Goal: Task Accomplishment & Management: Use online tool/utility

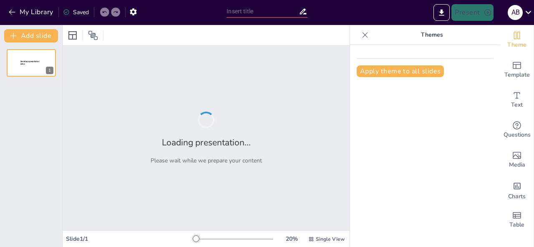
type input "[GEOGRAPHIC_DATA]: Donde el Rock Nació con Sabor a Soul y un Toque de Drama"
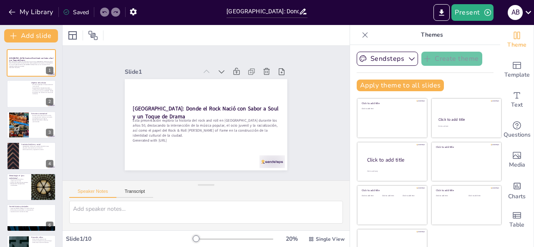
scroll to position [20, 0]
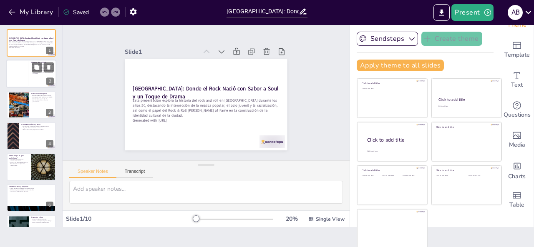
click at [24, 76] on div at bounding box center [19, 73] width 20 height 25
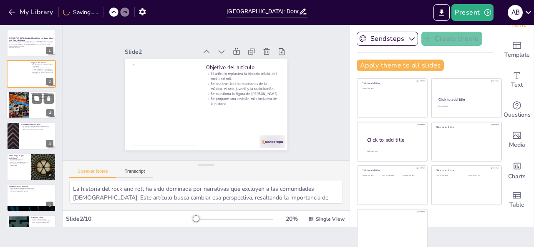
click at [27, 110] on div at bounding box center [19, 105] width 20 height 27
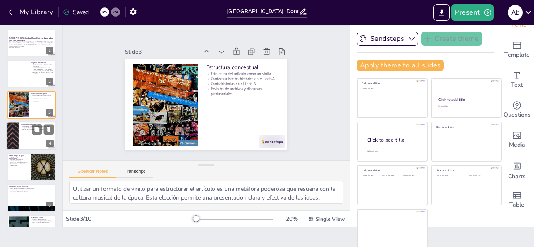
click at [25, 145] on div at bounding box center [31, 136] width 50 height 28
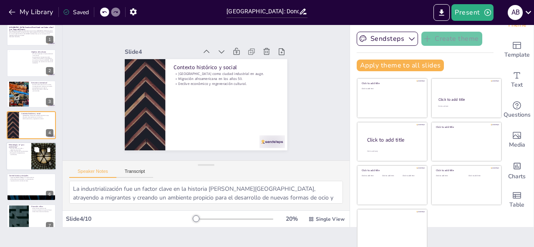
click at [23, 161] on div at bounding box center [31, 156] width 50 height 28
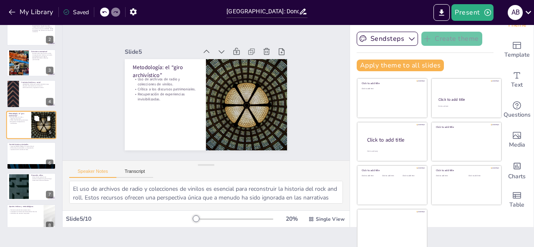
scroll to position [115, 0]
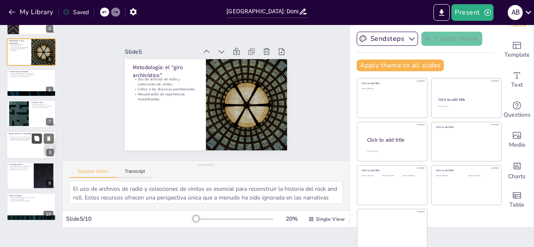
click at [34, 142] on button at bounding box center [37, 138] width 10 height 10
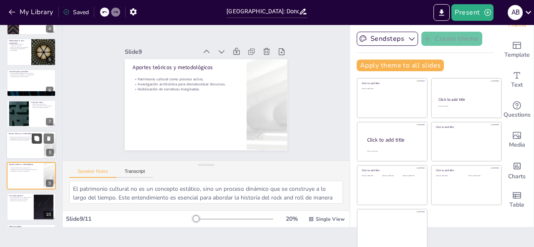
scroll to position [146, 0]
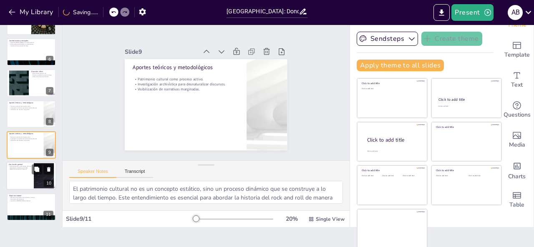
click at [23, 171] on div "Desmontaje de la visión simplista del rock. Recuperación de historias invisible…" at bounding box center [20, 169] width 23 height 7
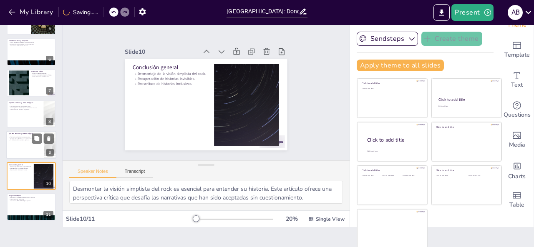
click at [22, 149] on div at bounding box center [31, 145] width 50 height 28
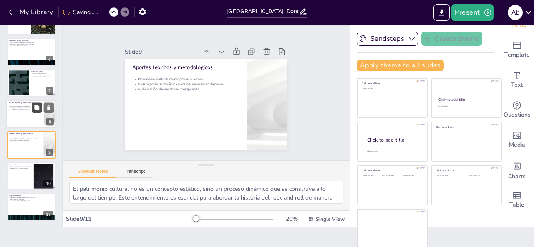
click at [34, 109] on icon at bounding box center [37, 108] width 6 height 6
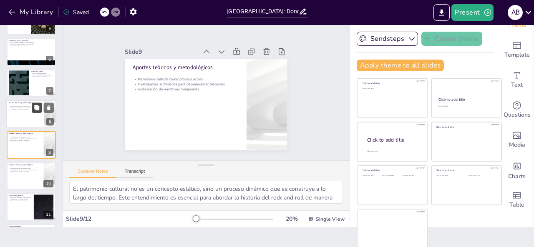
scroll to position [166, 0]
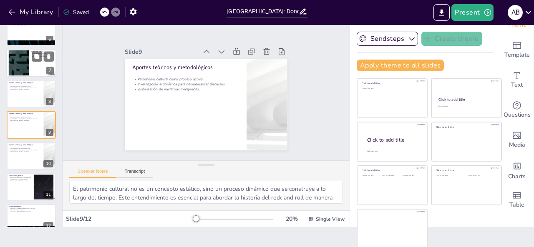
click at [21, 59] on div at bounding box center [18, 62] width 45 height 25
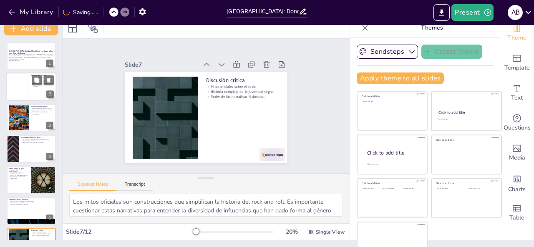
scroll to position [0, 0]
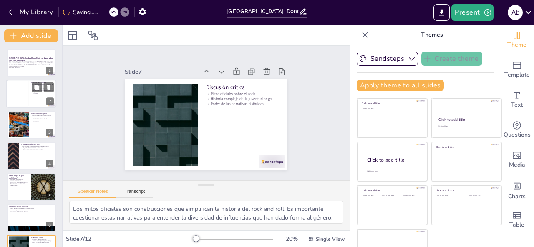
click at [24, 95] on div at bounding box center [19, 93] width 20 height 25
type textarea "La historia del rock and roll ha sido dominada por narrativas que excluyen a la…"
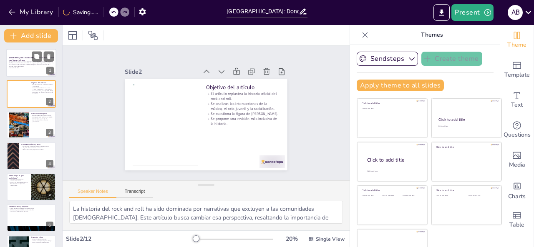
click at [23, 61] on p "Esta presentación explora la historia del rock and roll en [GEOGRAPHIC_DATA] du…" at bounding box center [31, 64] width 45 height 6
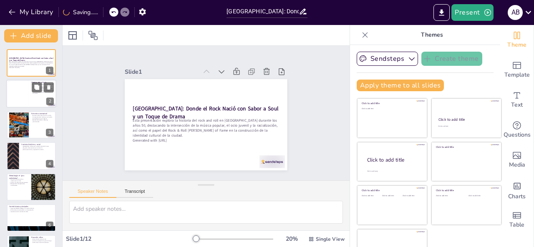
click at [21, 103] on div at bounding box center [19, 93] width 20 height 25
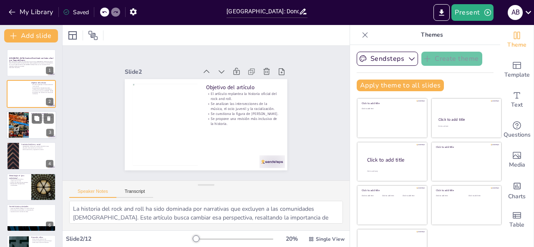
click at [22, 122] on div at bounding box center [19, 125] width 20 height 27
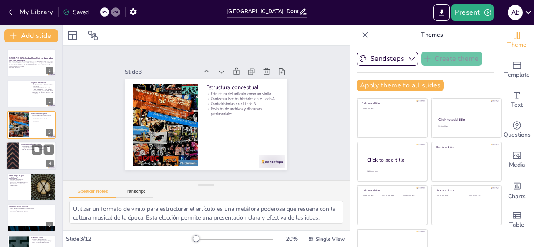
click at [21, 142] on div "Contexto histórico y social [GEOGRAPHIC_DATA] como ciudad industrial en auge. M…" at bounding box center [31, 142] width 50 height 0
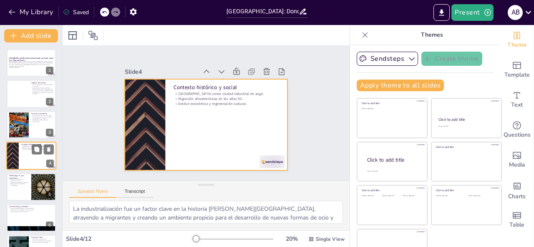
scroll to position [11, 0]
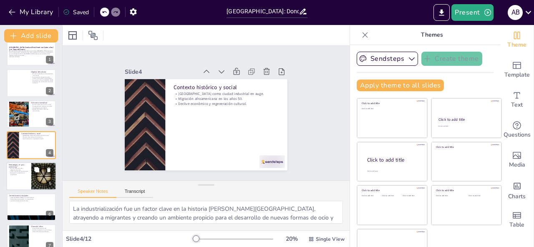
click at [27, 166] on p "Metodología: el “giro archivístico”" at bounding box center [19, 165] width 20 height 5
type textarea "El uso de archivos de radio y colecciones de vinilos es esencial para reconstru…"
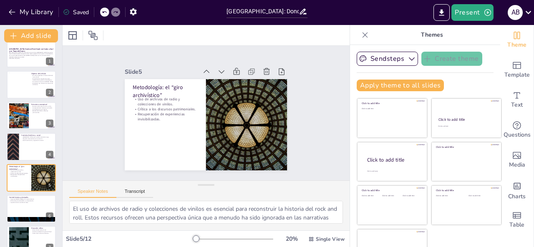
scroll to position [0, 0]
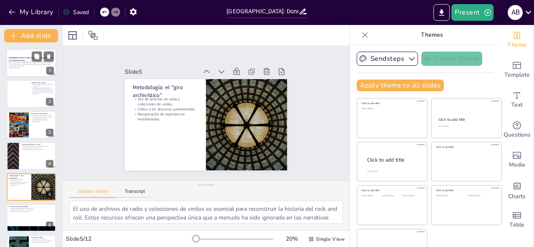
click at [23, 70] on div at bounding box center [31, 63] width 50 height 28
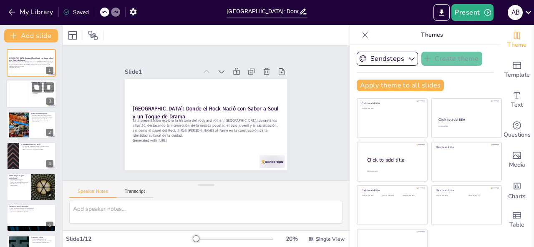
click at [8, 107] on div "Objetivo del artículo El artículo replantea la historia oficial del rock and ro…" at bounding box center [31, 94] width 50 height 28
type textarea "La historia del rock and roll ha sido dominada por narrativas que excluyen a la…"
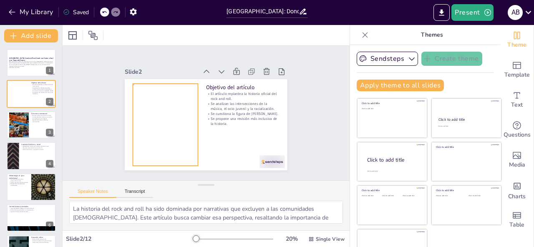
click at [157, 122] on div at bounding box center [182, 78] width 98 height 87
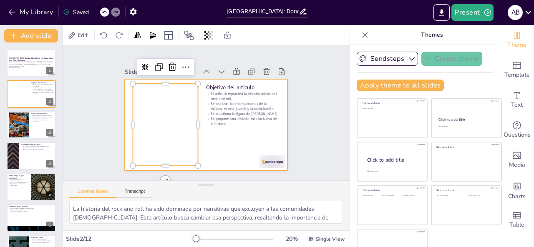
click at [206, 130] on div at bounding box center [196, 119] width 160 height 186
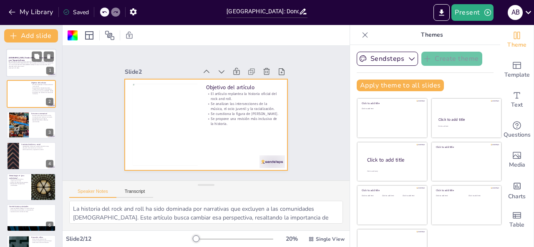
click at [30, 68] on p "Generated with [URL]" at bounding box center [31, 68] width 45 height 2
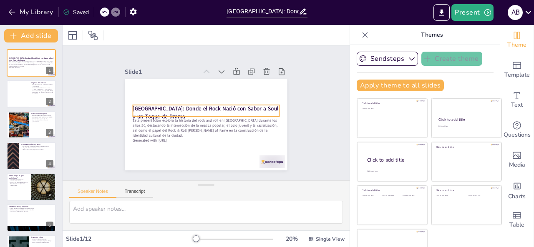
click at [156, 108] on strong "[GEOGRAPHIC_DATA]: Donde el Rock Nació con Sabor a Soul y un Toque de Drama" at bounding box center [206, 109] width 118 height 103
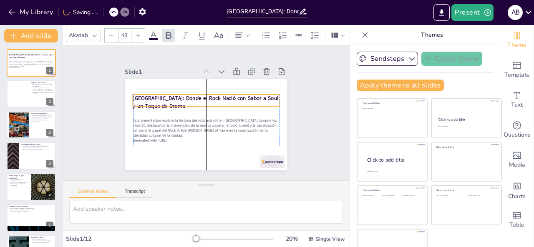
drag, startPoint x: 213, startPoint y: 105, endPoint x: 213, endPoint y: 95, distance: 10.4
click at [213, 95] on strong "[GEOGRAPHIC_DATA]: Donde el Rock Nació con Sabor a Soul y un Toque de Drama" at bounding box center [216, 108] width 59 height 140
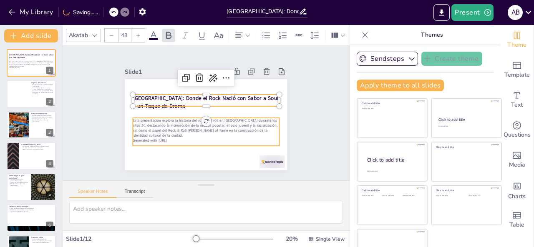
click at [213, 127] on p "Esta presentación explora la historia del rock and roll en [GEOGRAPHIC_DATA] du…" at bounding box center [200, 127] width 142 height 78
type input "32"
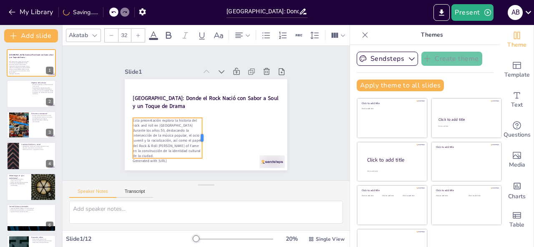
drag, startPoint x: 272, startPoint y: 130, endPoint x: 195, endPoint y: 139, distance: 77.6
click at [195, 139] on div at bounding box center [190, 133] width 29 height 37
click at [96, 33] on icon at bounding box center [94, 35] width 7 height 7
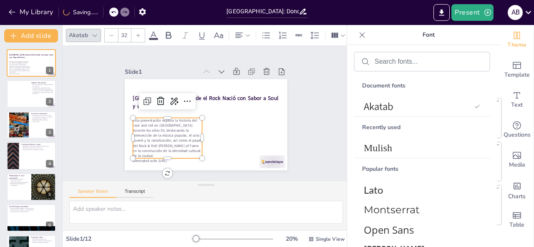
click at [91, 33] on icon at bounding box center [94, 35] width 7 height 7
click at [94, 32] on icon at bounding box center [94, 35] width 7 height 7
click at [94, 35] on div at bounding box center [95, 35] width 10 height 10
click at [76, 30] on div "Akatab" at bounding box center [78, 35] width 23 height 11
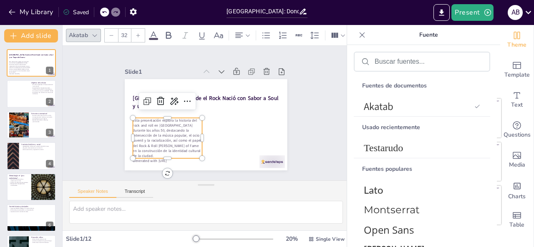
click at [76, 30] on div "Akatab" at bounding box center [78, 35] width 23 height 11
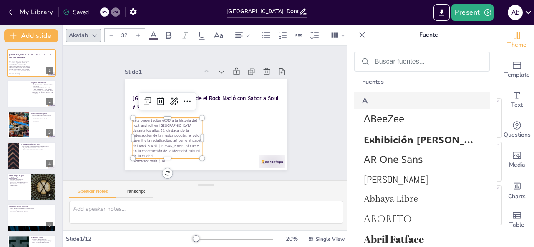
scroll to position [292, 0]
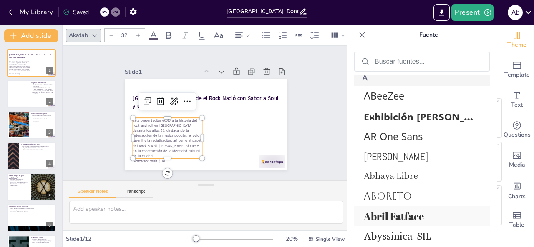
click at [395, 217] on font "Abril Fatface" at bounding box center [394, 216] width 60 height 13
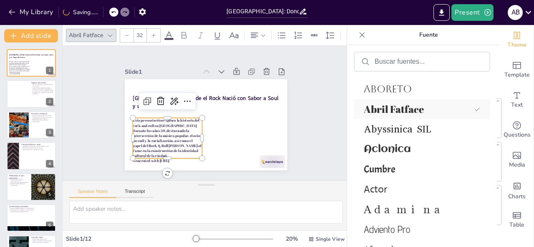
scroll to position [499, 0]
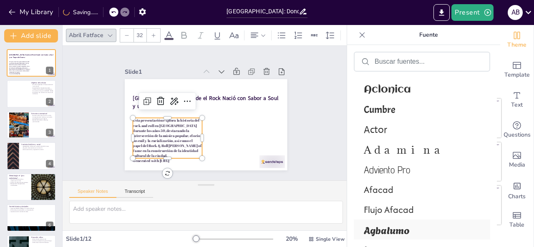
click at [395, 226] on font "Agbalumo" at bounding box center [387, 229] width 46 height 15
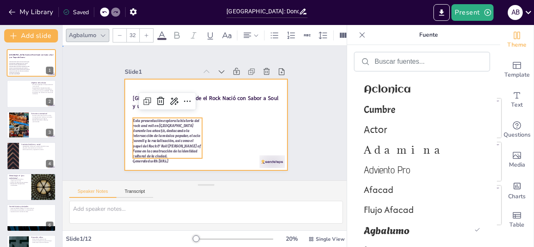
click at [220, 135] on div at bounding box center [216, 119] width 160 height 186
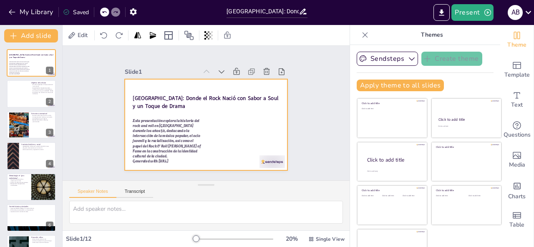
click at [187, 50] on div at bounding box center [173, 38] width 28 height 24
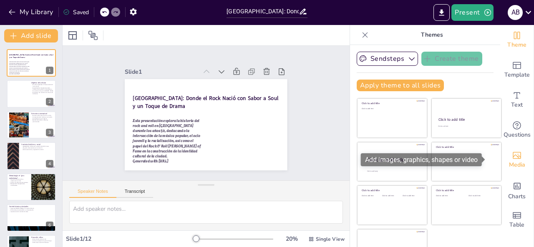
click at [500, 158] on div "Media" at bounding box center [516, 160] width 33 height 30
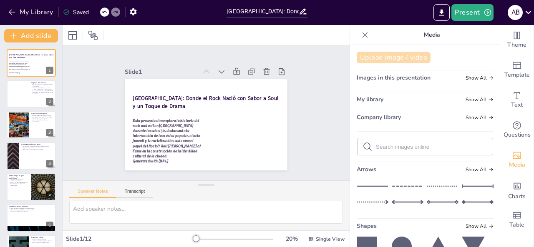
click at [389, 52] on button "Upload image / video" at bounding box center [393, 58] width 74 height 12
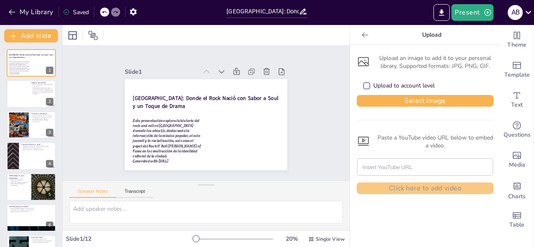
click at [373, 86] on div "Upload to account level" at bounding box center [403, 86] width 61 height 8
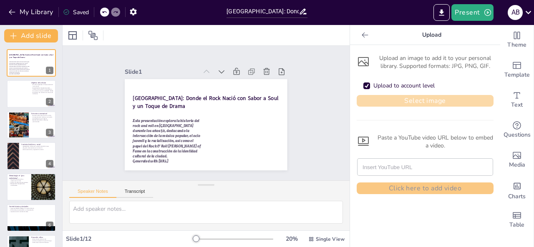
click at [440, 105] on button "Select image" at bounding box center [424, 101] width 137 height 12
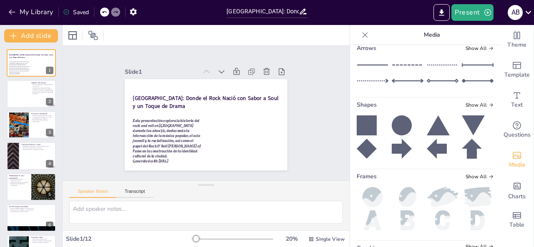
scroll to position [0, 0]
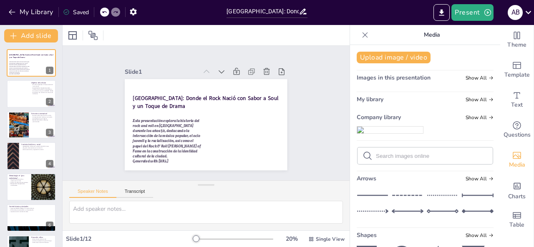
click at [387, 133] on img at bounding box center [390, 130] width 66 height 7
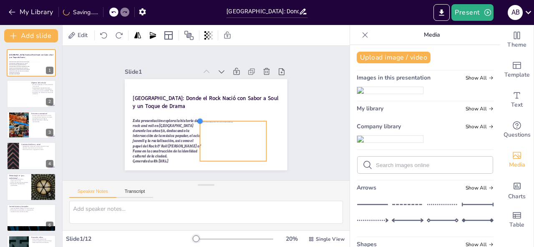
drag, startPoint x: 141, startPoint y: 86, endPoint x: 253, endPoint y: 119, distance: 116.5
click at [240, 119] on div "[GEOGRAPHIC_DATA]: Donde el Rock Nació con Sabor a Soul y un Toque de Drama Est…" at bounding box center [193, 113] width 91 height 162
click at [243, 133] on div at bounding box center [214, 154] width 76 height 74
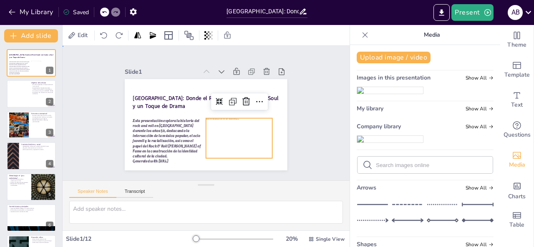
click at [304, 107] on div "Slide 1 Cleveland: Donde el Rock Nació con [PERSON_NAME] a Soul y un Toque de D…" at bounding box center [206, 113] width 240 height 317
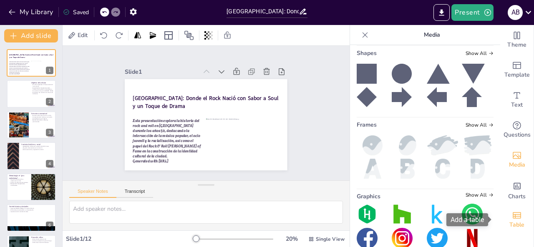
scroll to position [268, 0]
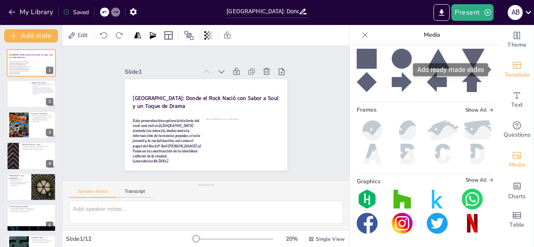
click at [519, 67] on div "Template" at bounding box center [516, 70] width 33 height 30
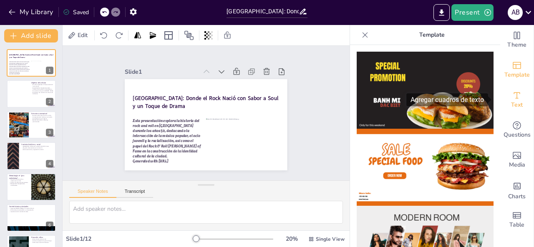
click at [511, 101] on span "Text" at bounding box center [517, 104] width 12 height 9
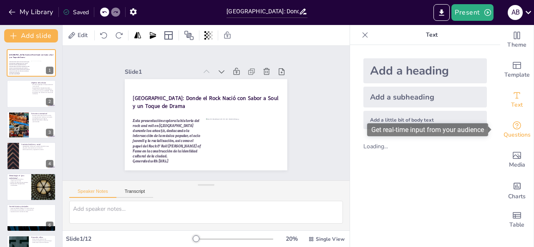
click at [517, 134] on span "Questions" at bounding box center [516, 134] width 27 height 9
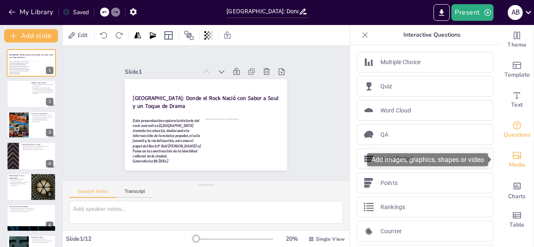
click at [515, 163] on span "Media" at bounding box center [517, 165] width 16 height 9
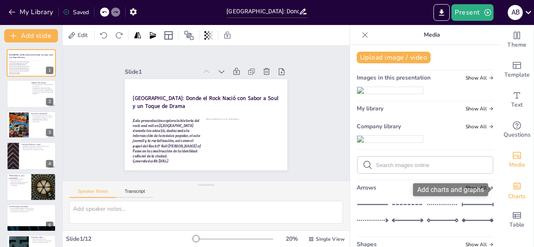
click at [513, 193] on span "Charts" at bounding box center [517, 196] width 18 height 9
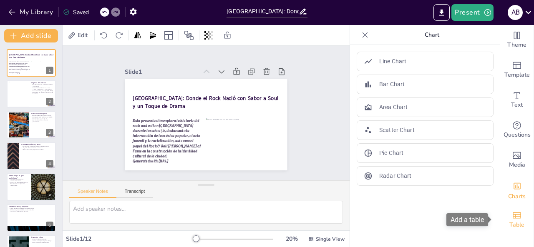
click at [512, 217] on icon "Add a table" at bounding box center [517, 216] width 10 height 10
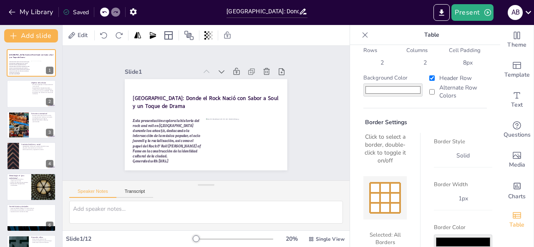
scroll to position [0, 0]
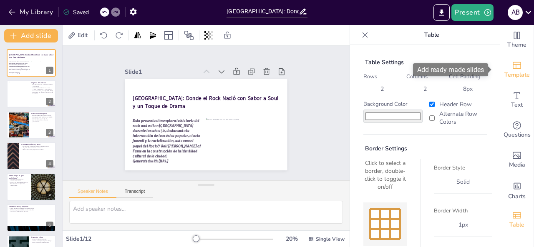
click at [515, 80] on div "Template" at bounding box center [516, 70] width 33 height 30
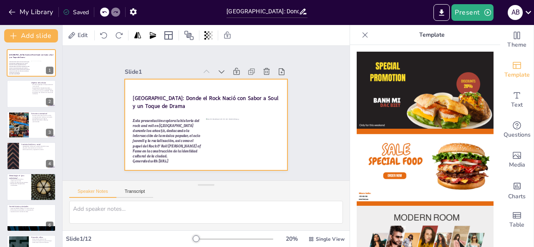
click at [269, 88] on div at bounding box center [196, 106] width 169 height 185
click at [77, 36] on div at bounding box center [72, 35] width 13 height 13
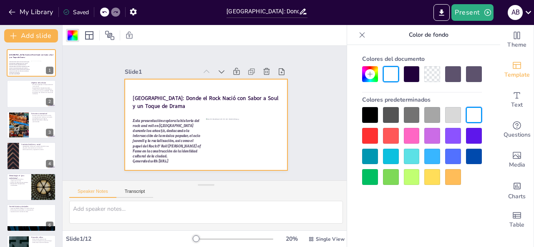
click at [459, 115] on div at bounding box center [453, 115] width 16 height 16
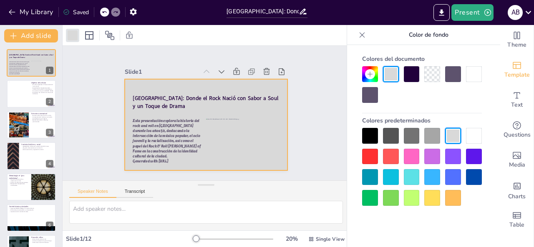
click at [366, 69] on div at bounding box center [370, 74] width 16 height 16
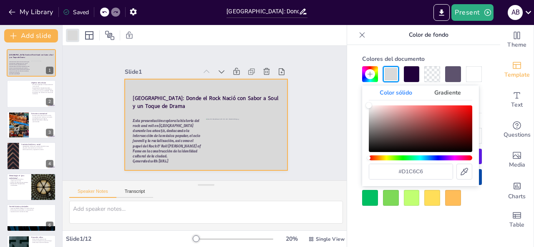
click at [374, 113] on div "Color" at bounding box center [420, 128] width 103 height 47
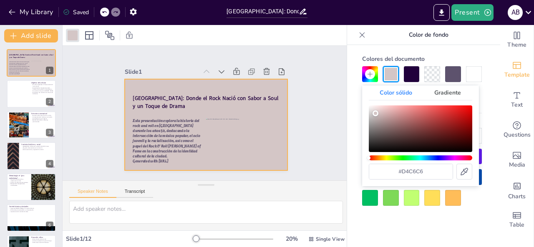
click at [375, 113] on div "Color" at bounding box center [375, 113] width 6 height 6
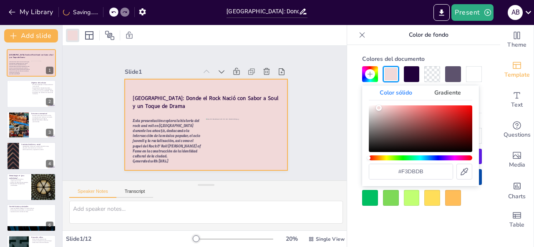
type input "#ffdede"
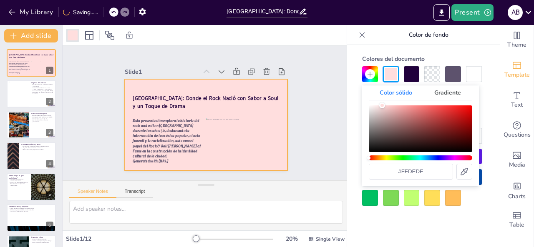
drag, startPoint x: 377, startPoint y: 108, endPoint x: 382, endPoint y: 105, distance: 5.8
click at [382, 105] on div "Color" at bounding box center [382, 106] width 6 height 6
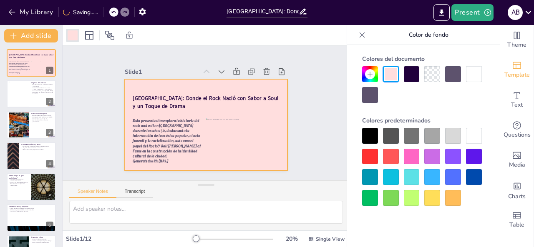
click at [489, 111] on div "Colores del documento Colores predeterminados" at bounding box center [422, 129] width 136 height 154
click at [318, 120] on div "Slide 1 Cleveland: Donde el Rock Nació con [PERSON_NAME] a Soul y un Toque de D…" at bounding box center [206, 113] width 314 height 217
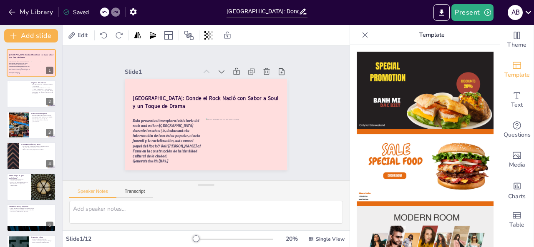
click at [361, 38] on icon at bounding box center [365, 35] width 8 height 8
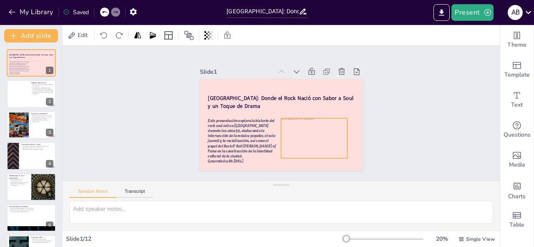
click at [297, 128] on div at bounding box center [289, 154] width 76 height 74
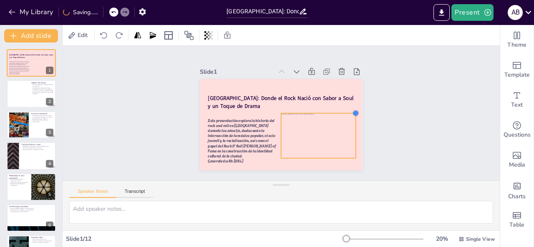
drag, startPoint x: 341, startPoint y: 115, endPoint x: 349, endPoint y: 110, distance: 9.0
click at [225, 152] on div at bounding box center [220, 156] width 9 height 9
click at [389, 106] on div "Slide 1 Cleveland: Donde el Rock Nació con [PERSON_NAME] a Soul y un Toque de D…" at bounding box center [281, 113] width 437 height 135
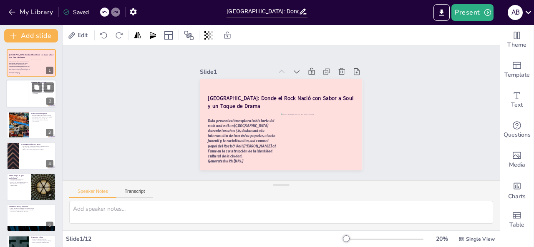
click at [18, 99] on div at bounding box center [19, 93] width 20 height 25
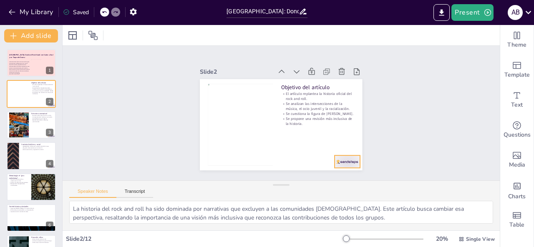
click at [329, 158] on div "Objetivo del artículo El artículo replantea la historia oficial del rock and ro…" at bounding box center [314, 106] width 34 height 159
click at [224, 75] on div "Slide 2 Objetivo del artículo El artículo replantea la historia oficial del roc…" at bounding box center [286, 111] width 150 height 187
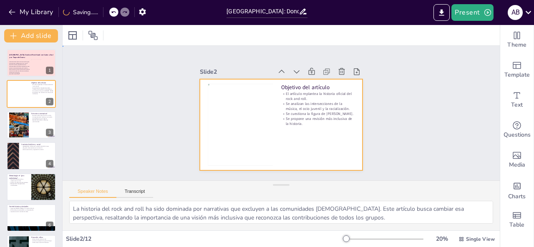
click at [223, 79] on div at bounding box center [268, 113] width 91 height 162
click at [76, 30] on div at bounding box center [281, 35] width 437 height 20
click at [64, 34] on div at bounding box center [281, 35] width 437 height 20
click at [68, 36] on div at bounding box center [73, 35] width 10 height 10
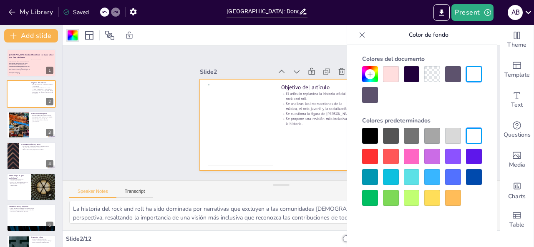
click at [389, 77] on div at bounding box center [391, 74] width 16 height 16
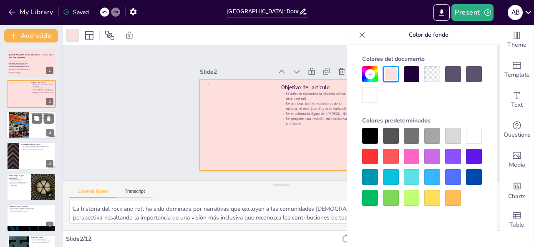
click at [30, 128] on div at bounding box center [31, 125] width 50 height 28
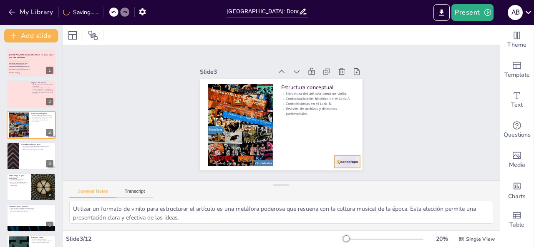
click at [293, 181] on div at bounding box center [280, 195] width 25 height 28
drag, startPoint x: 273, startPoint y: 125, endPoint x: 362, endPoint y: 127, distance: 88.8
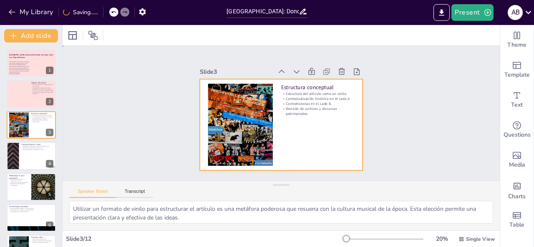
click at [339, 166] on div at bounding box center [269, 109] width 137 height 183
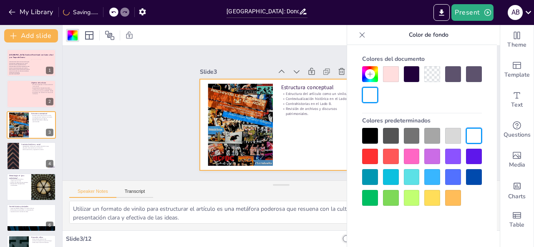
click at [394, 75] on div at bounding box center [391, 74] width 16 height 16
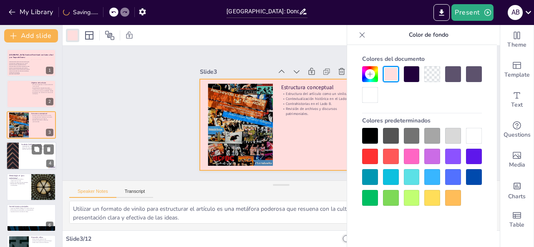
click at [22, 157] on div at bounding box center [31, 156] width 50 height 28
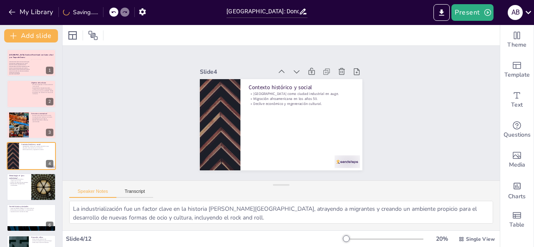
scroll to position [11, 0]
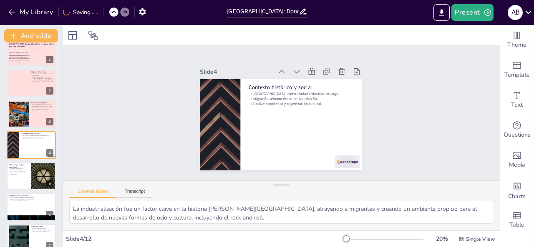
click at [310, 170] on div "Slide 1 Cleveland: Donde el Rock Nació con [PERSON_NAME] a Soul y un Toque de D…" at bounding box center [281, 112] width 222 height 455
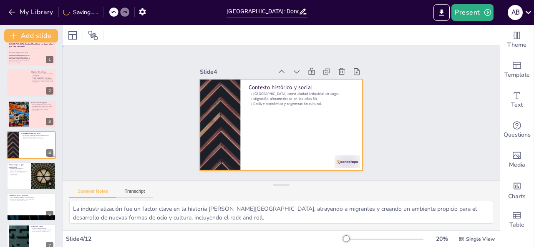
click at [315, 165] on div at bounding box center [275, 123] width 186 height 160
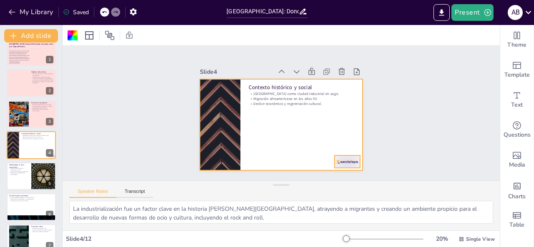
click at [302, 181] on div at bounding box center [289, 195] width 26 height 28
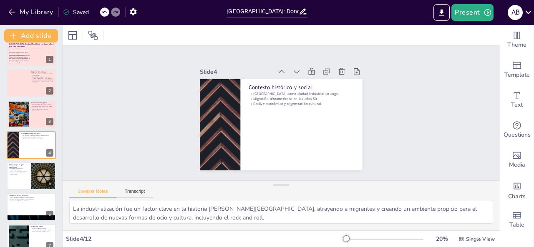
click at [310, 161] on div at bounding box center [272, 121] width 176 height 182
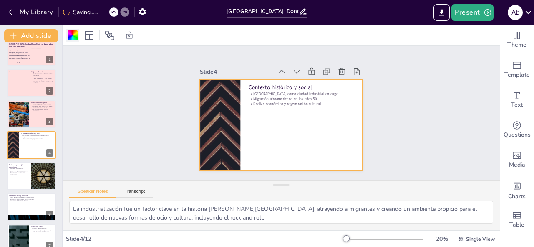
click at [68, 32] on div at bounding box center [73, 35] width 10 height 10
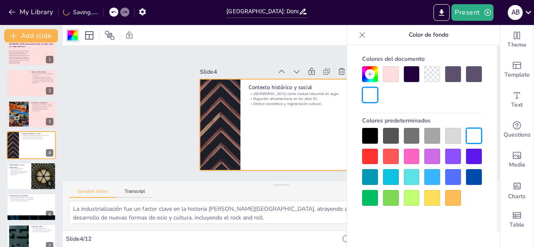
click at [389, 76] on div at bounding box center [391, 74] width 16 height 16
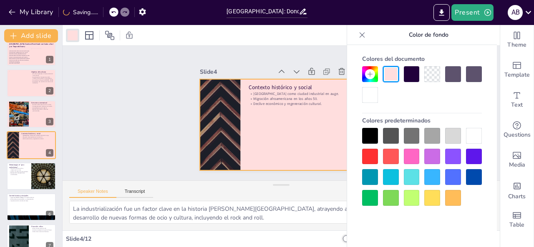
drag, startPoint x: 395, startPoint y: 74, endPoint x: 399, endPoint y: 50, distance: 24.1
click at [399, 50] on div "Colores del documento Colores predeterminados" at bounding box center [422, 158] width 150 height 227
click at [12, 164] on p "Metodología: el “giro archivístico”" at bounding box center [19, 165] width 20 height 5
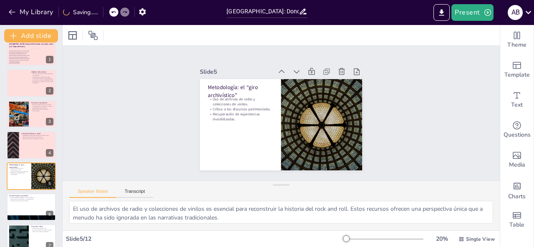
scroll to position [42, 0]
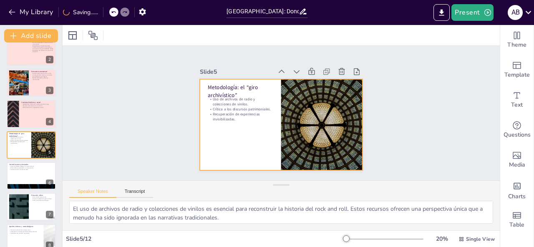
click at [243, 158] on div at bounding box center [276, 123] width 186 height 149
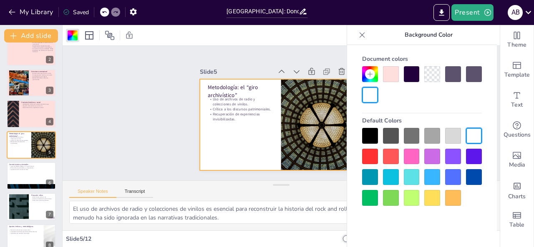
click at [396, 78] on div at bounding box center [391, 74] width 16 height 16
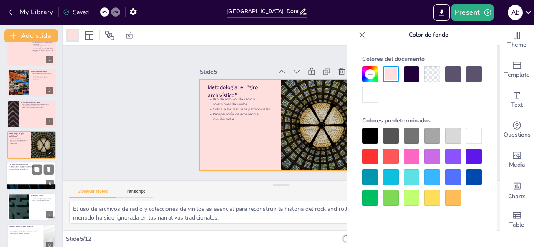
click at [44, 176] on div at bounding box center [31, 176] width 50 height 28
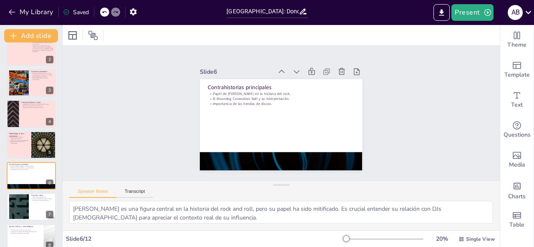
scroll to position [73, 0]
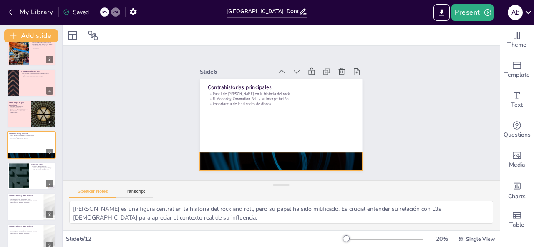
click at [215, 166] on div at bounding box center [235, 128] width 137 height 183
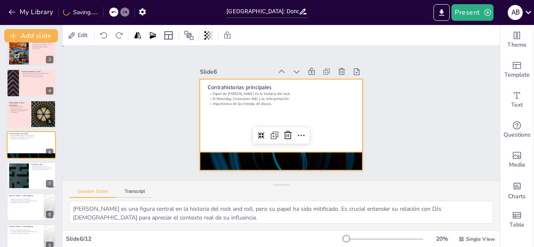
click at [235, 129] on div at bounding box center [269, 116] width 123 height 178
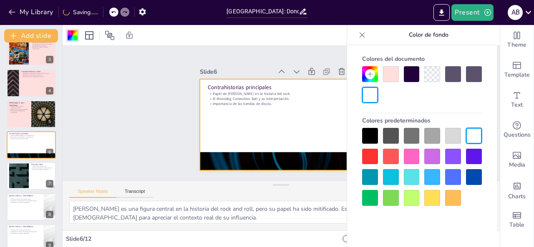
click at [396, 76] on div at bounding box center [391, 74] width 16 height 16
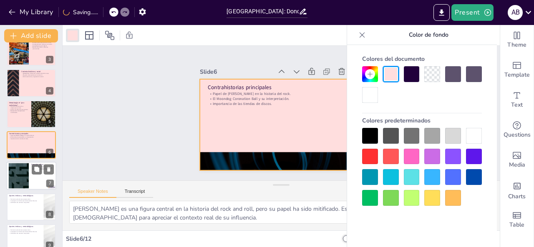
click at [20, 183] on div at bounding box center [18, 175] width 45 height 25
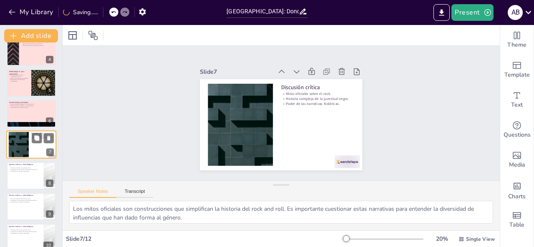
click at [20, 183] on div at bounding box center [31, 176] width 49 height 28
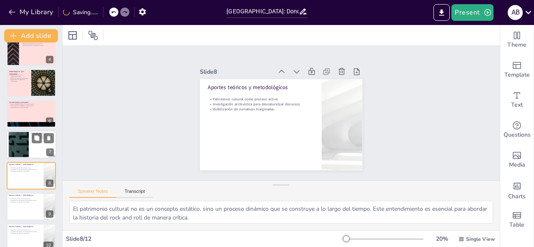
scroll to position [135, 0]
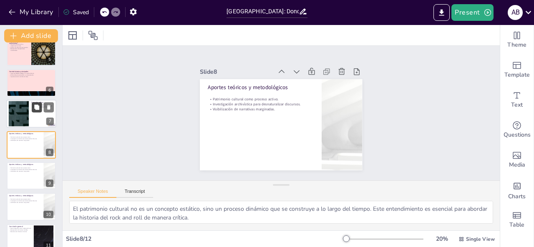
click at [40, 111] on button at bounding box center [37, 108] width 10 height 10
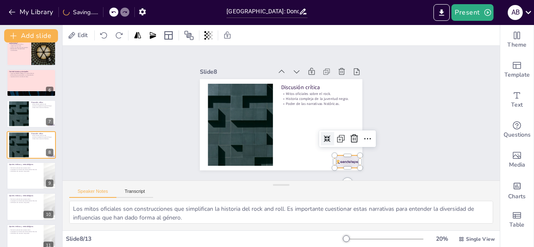
click at [275, 179] on div at bounding box center [264, 193] width 22 height 28
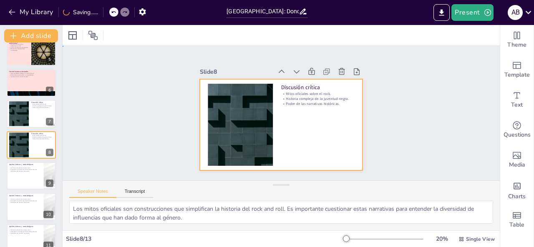
click at [326, 134] on div at bounding box center [269, 116] width 137 height 183
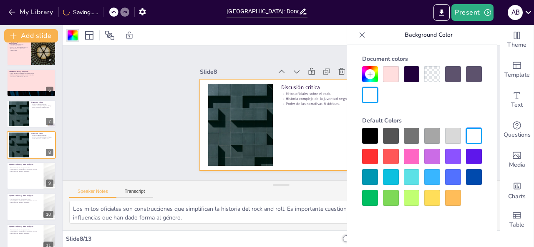
click at [396, 75] on div at bounding box center [391, 74] width 16 height 16
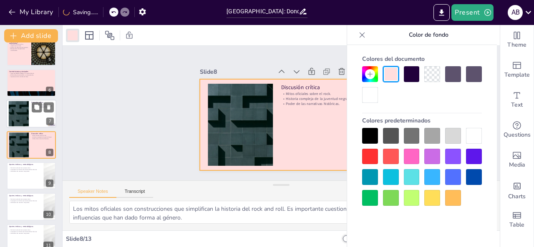
click at [28, 120] on div at bounding box center [18, 113] width 45 height 25
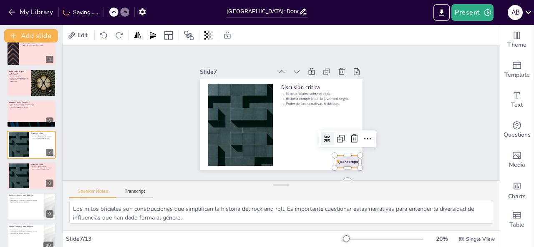
click at [336, 174] on div at bounding box center [322, 185] width 28 height 22
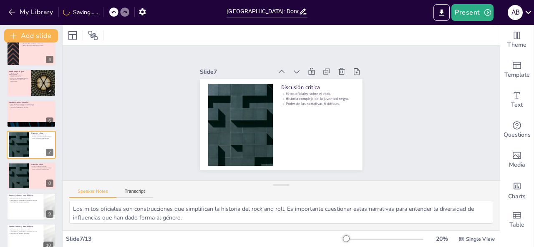
click at [63, 44] on div at bounding box center [281, 35] width 437 height 20
click at [371, 150] on div "Slide 1 Cleveland: Donde el Rock Nació con [PERSON_NAME] a Soul y un Toque de D…" at bounding box center [281, 114] width 190 height 238
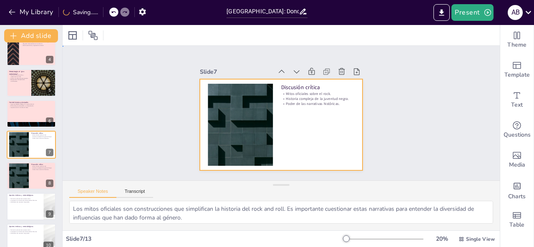
click at [339, 155] on div at bounding box center [269, 109] width 137 height 183
click at [68, 38] on div at bounding box center [73, 35] width 10 height 10
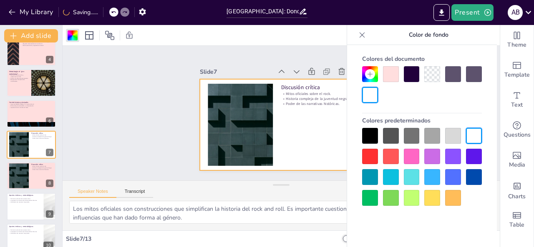
click at [379, 67] on div at bounding box center [422, 84] width 120 height 37
click at [383, 76] on div at bounding box center [391, 74] width 16 height 16
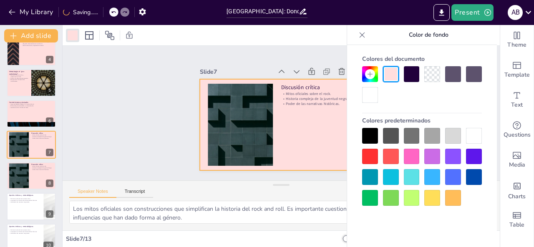
click at [22, 98] on div "[GEOGRAPHIC_DATA]: Donde el Rock Nació con Sabor a Soul y un Toque de Drama Est…" at bounding box center [31, 145] width 62 height 400
click at [28, 92] on div at bounding box center [31, 83] width 50 height 28
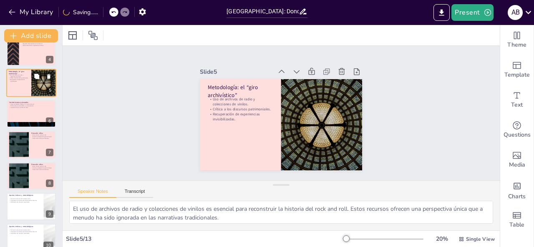
scroll to position [42, 0]
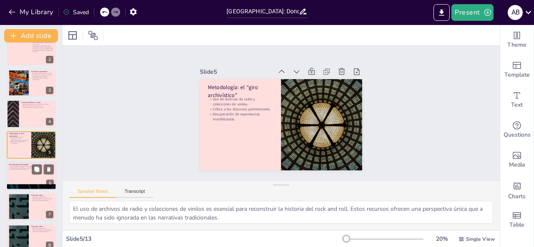
click at [38, 179] on div at bounding box center [31, 176] width 50 height 28
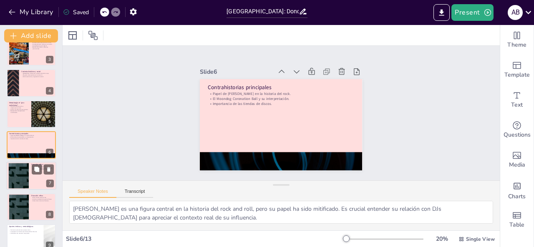
click at [30, 185] on div at bounding box center [31, 176] width 50 height 28
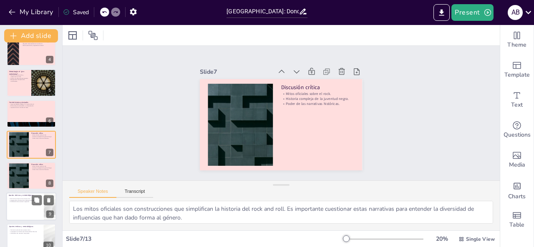
click at [19, 211] on div at bounding box center [31, 207] width 50 height 28
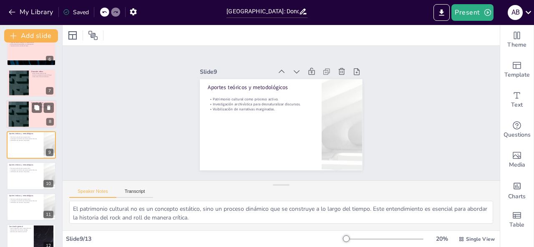
click at [35, 124] on div at bounding box center [31, 114] width 50 height 28
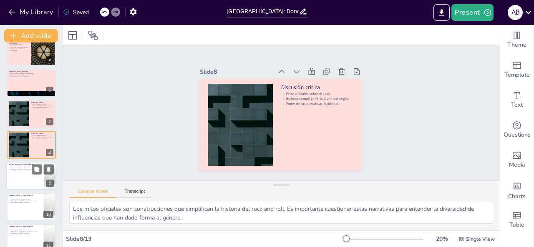
click at [27, 175] on div at bounding box center [31, 176] width 50 height 28
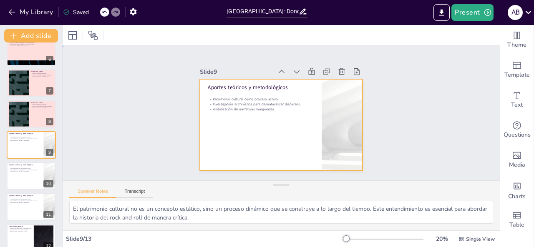
click at [255, 141] on div at bounding box center [269, 111] width 123 height 178
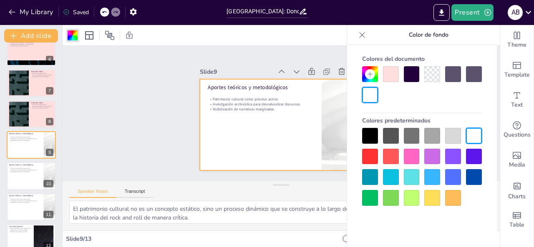
click at [374, 66] on div at bounding box center [370, 74] width 16 height 16
click at [384, 69] on div at bounding box center [391, 74] width 16 height 16
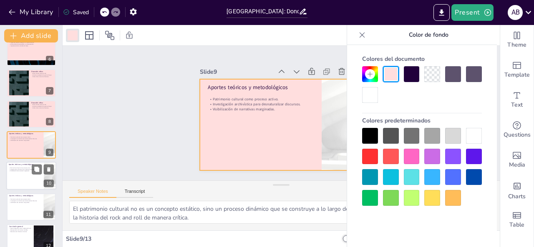
click at [34, 182] on div at bounding box center [31, 176] width 50 height 28
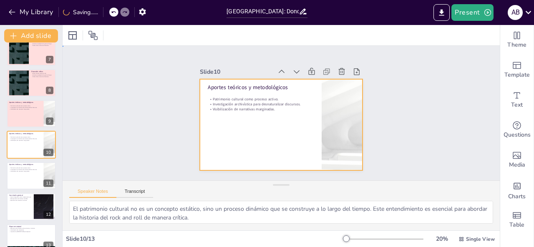
click at [253, 145] on div at bounding box center [269, 116] width 137 height 183
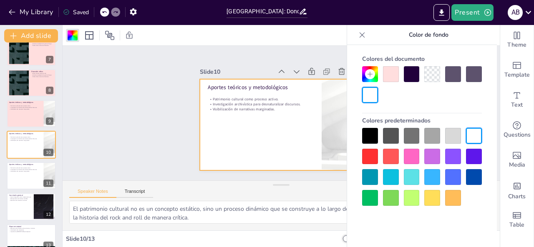
click at [387, 80] on div at bounding box center [391, 74] width 16 height 16
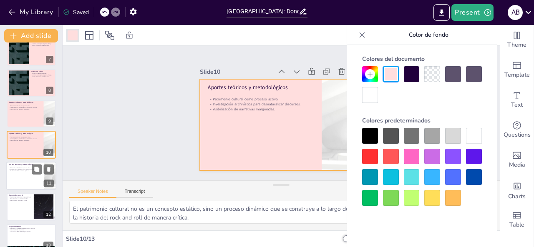
click at [28, 176] on div at bounding box center [31, 176] width 50 height 28
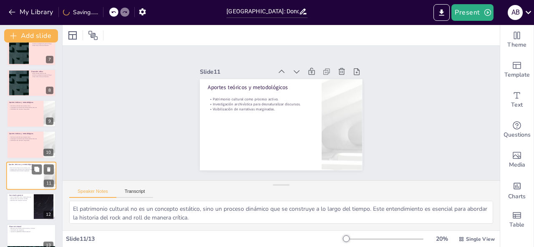
scroll to position [208, 0]
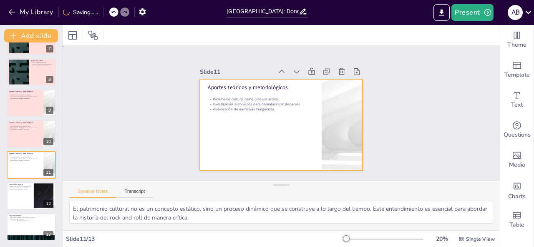
click at [294, 148] on div at bounding box center [276, 123] width 186 height 149
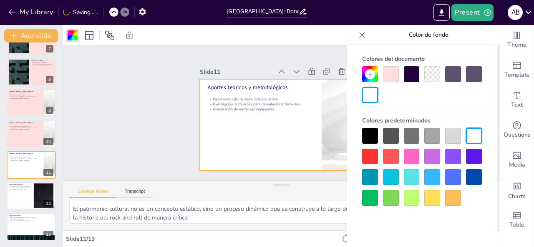
click at [388, 80] on div at bounding box center [391, 74] width 16 height 16
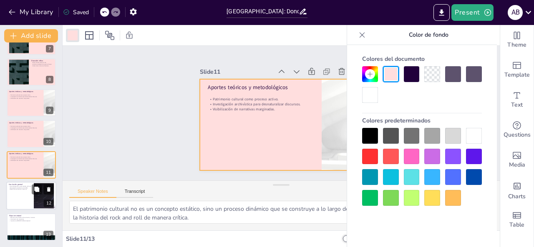
click at [23, 197] on div at bounding box center [31, 196] width 50 height 28
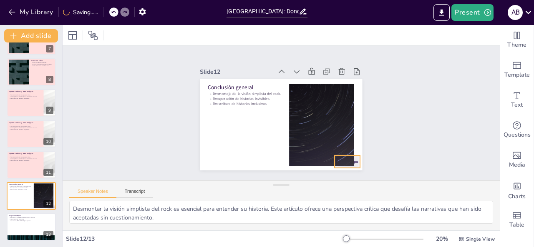
click at [224, 159] on div at bounding box center [214, 161] width 20 height 28
click at [28, 172] on div at bounding box center [31, 165] width 50 height 28
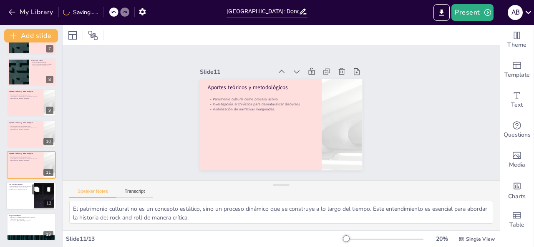
click at [28, 195] on div at bounding box center [31, 196] width 50 height 28
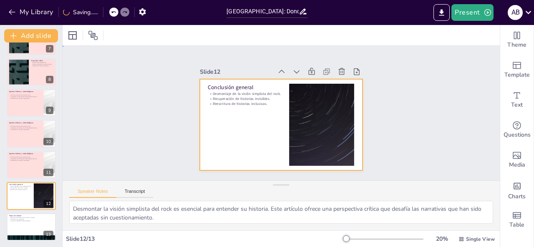
click at [217, 133] on div at bounding box center [274, 122] width 185 height 169
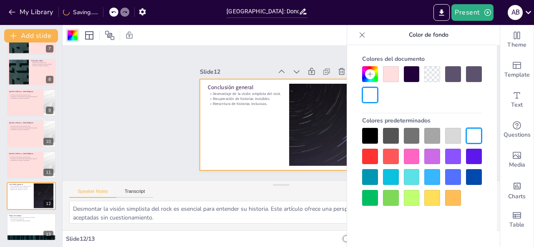
click at [387, 74] on div at bounding box center [391, 74] width 16 height 16
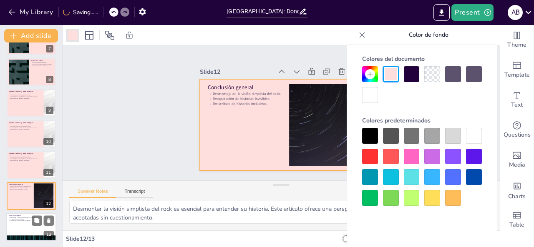
click at [24, 222] on div at bounding box center [31, 227] width 50 height 28
type textarea "El resumen de la relación entre el contexto social y las narrativas es crucial …"
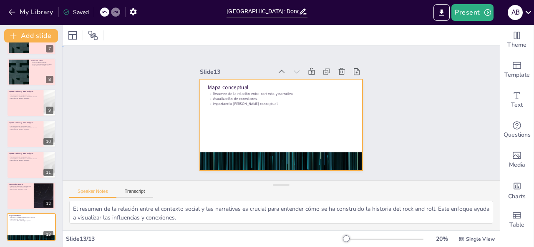
click at [264, 118] on div at bounding box center [287, 123] width 186 height 160
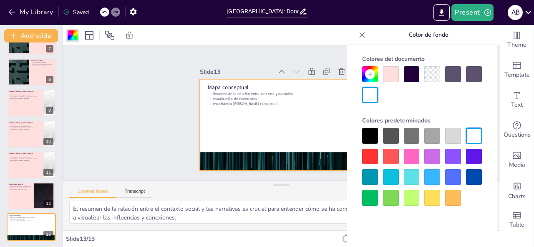
click at [391, 75] on div at bounding box center [391, 74] width 16 height 16
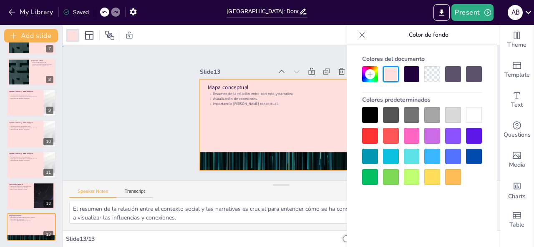
click at [170, 114] on div "Slide 1 Cleveland: Donde el Rock Nació con [PERSON_NAME] a Soul y un Toque de D…" at bounding box center [281, 112] width 223 height 455
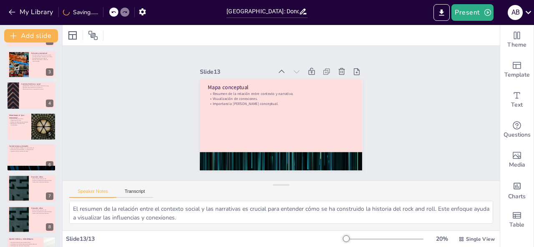
scroll to position [0, 0]
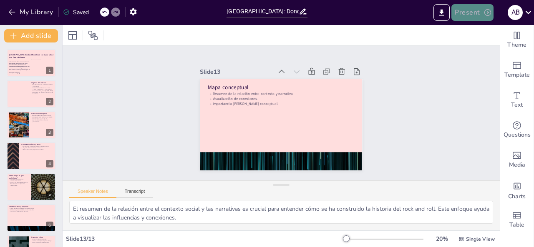
click at [476, 14] on button "Present" at bounding box center [472, 12] width 42 height 17
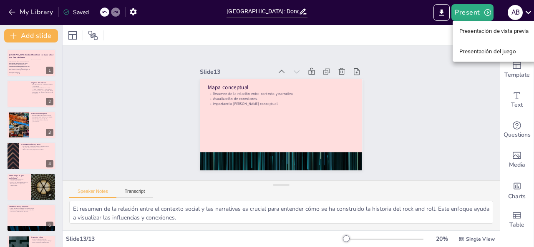
click at [474, 37] on li "Presentación de vista previa" at bounding box center [493, 30] width 83 height 13
